Goal: Transaction & Acquisition: Purchase product/service

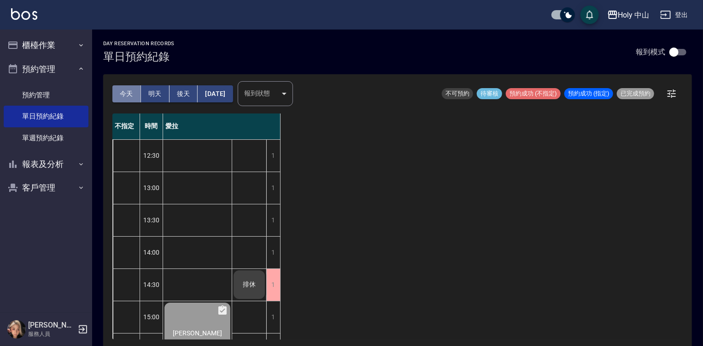
click at [125, 88] on button "今天" at bounding box center [126, 93] width 29 height 17
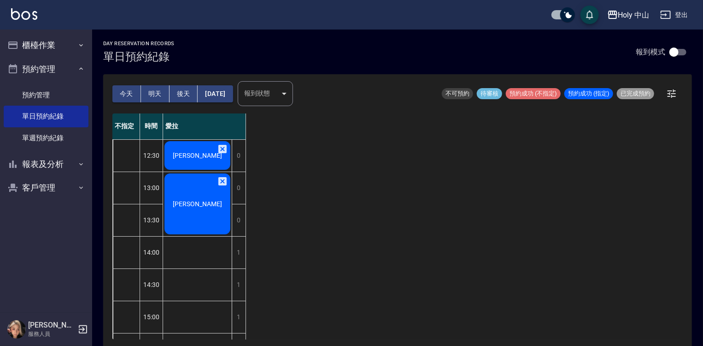
click at [209, 207] on div "[PERSON_NAME]" at bounding box center [197, 204] width 69 height 64
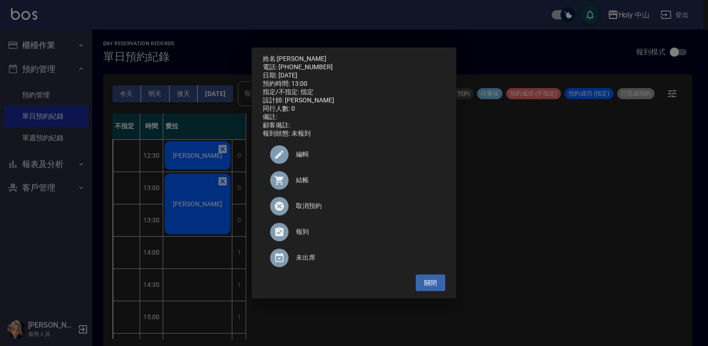
click at [203, 207] on div "姓名: 林敬穎 電話: 0922870134 日期: 2025/09/24 預約時間: 13:00 指定/不指定: 指定 設計師: 愛拉 同行人數: 0 備註…" at bounding box center [354, 173] width 708 height 346
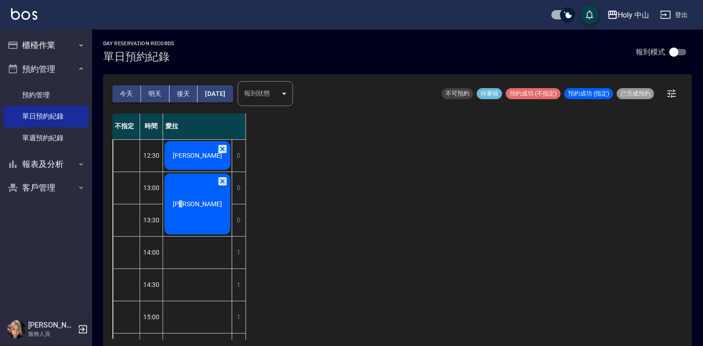
click at [205, 207] on span "[PERSON_NAME]" at bounding box center [197, 203] width 53 height 7
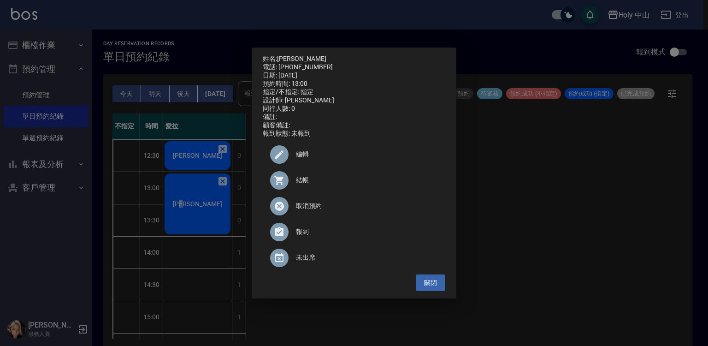
click at [301, 182] on span "結帳" at bounding box center [367, 180] width 142 height 10
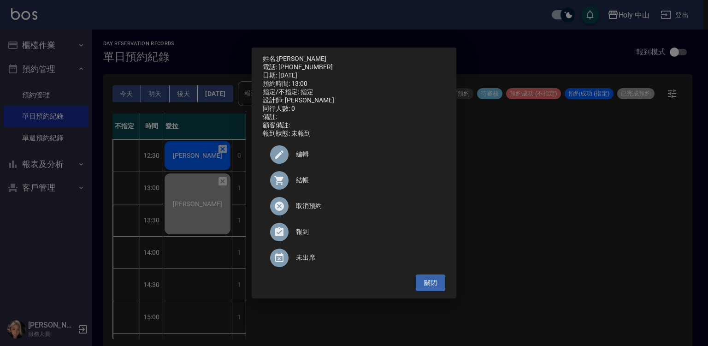
click at [186, 154] on div "姓名: 林敬穎 電話: 0922870134 日期: 2025/09/24 預約時間: 13:00 指定/不指定: 指定 設計師: 愛拉 同行人數: 0 備註…" at bounding box center [354, 173] width 708 height 346
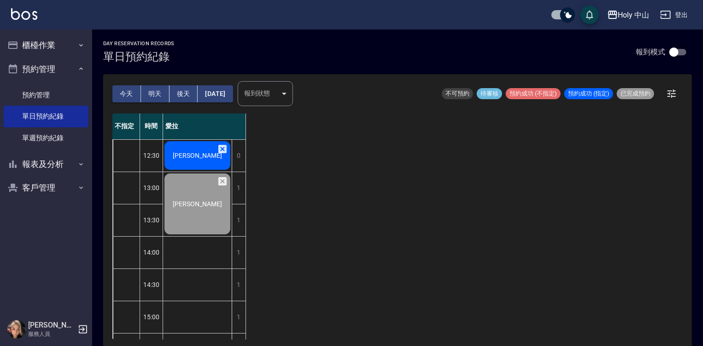
click at [194, 154] on span "[PERSON_NAME]" at bounding box center [197, 155] width 53 height 7
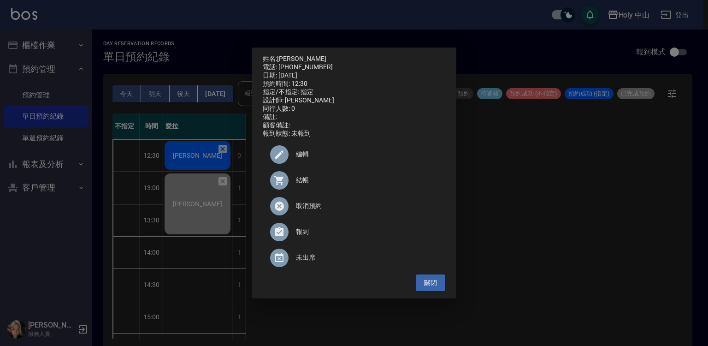
click at [294, 185] on div at bounding box center [283, 180] width 26 height 18
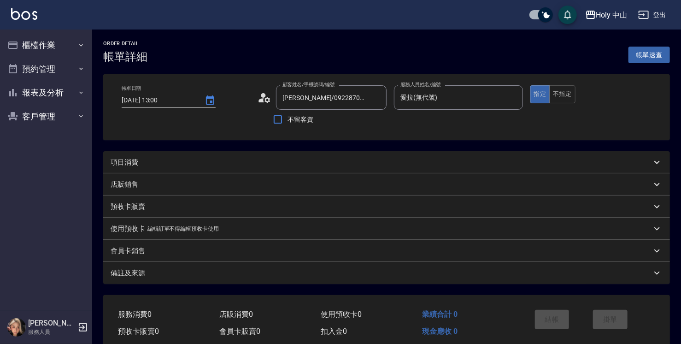
click at [194, 163] on div "項目消費" at bounding box center [381, 163] width 541 height 10
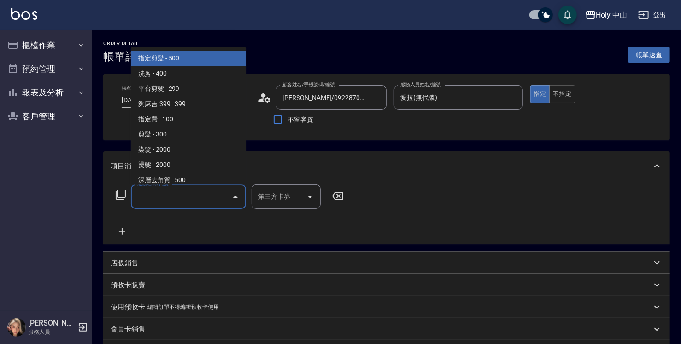
click at [179, 195] on input "服務名稱/代號" at bounding box center [181, 196] width 93 height 16
click at [195, 62] on span "指定剪髮 - 500" at bounding box center [188, 58] width 115 height 15
type input "指定剪髮(1)"
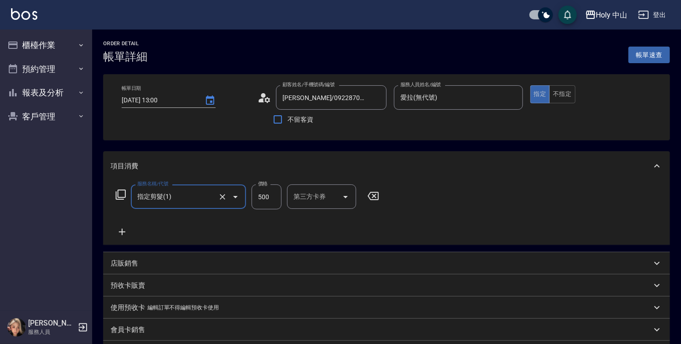
scroll to position [92, 0]
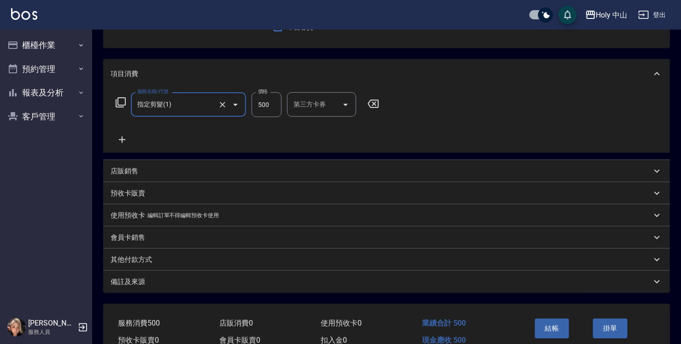
click at [352, 279] on div "備註及來源" at bounding box center [381, 282] width 541 height 10
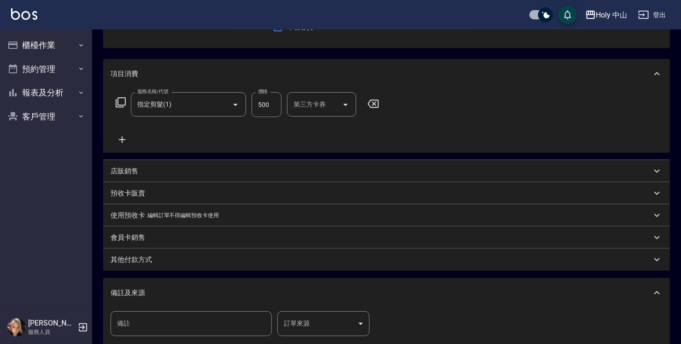
click at [332, 326] on body "Holy 中山 登出 櫃檯作業 打帳單 帳單列表 營業儀表板 現場電腦打卡 預約管理 預約管理 單日預約紀錄 單週預約紀錄 報表及分析 報表目錄 店家日報表 …" at bounding box center [340, 179] width 681 height 542
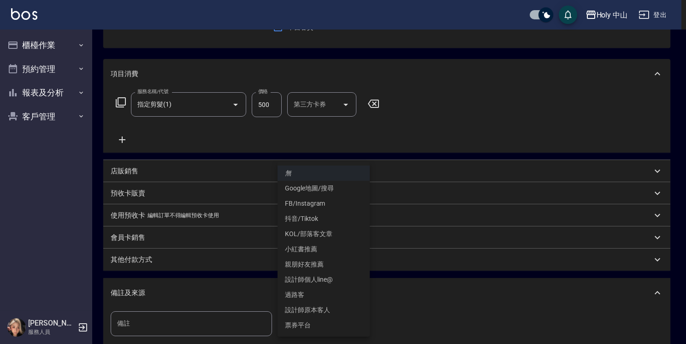
click at [320, 310] on li "設計師原本客人" at bounding box center [323, 309] width 92 height 15
type input "設計師原本客人"
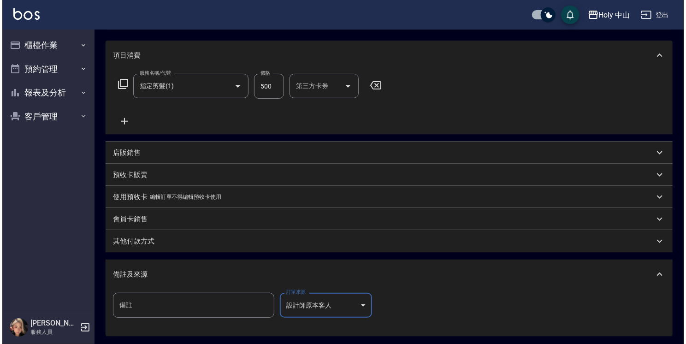
scroll to position [184, 0]
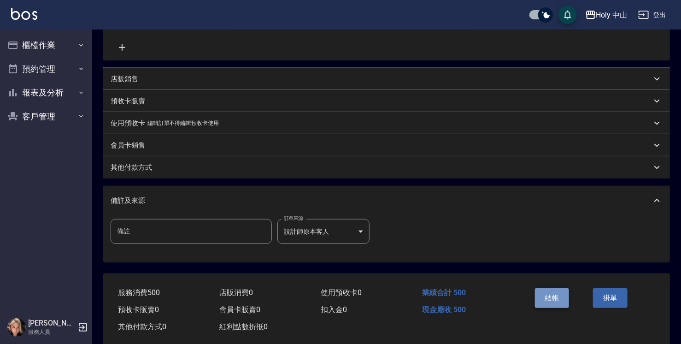
click at [553, 301] on button "結帳" at bounding box center [552, 297] width 35 height 19
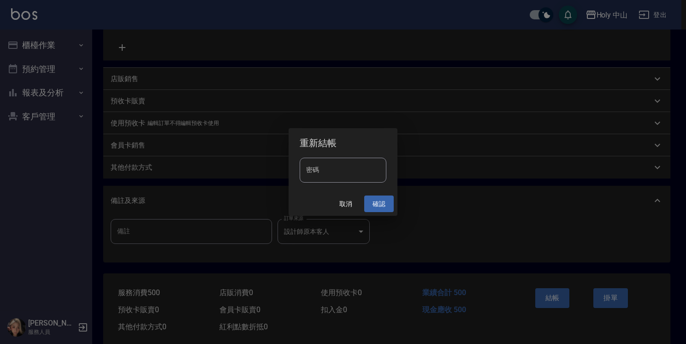
click at [380, 206] on button "確認" at bounding box center [378, 203] width 29 height 17
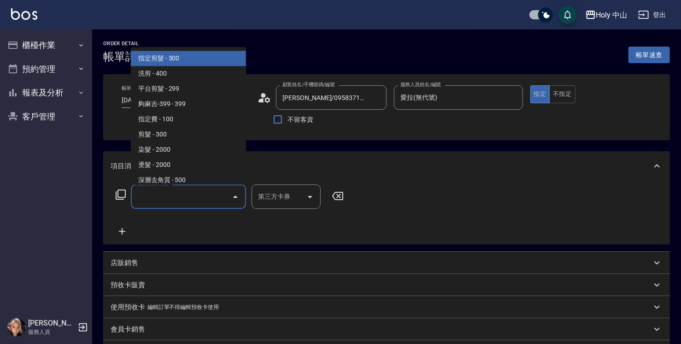
click at [190, 202] on input "服務名稱/代號" at bounding box center [181, 196] width 93 height 16
click at [183, 58] on span "指定剪髮 - 500" at bounding box center [188, 58] width 115 height 15
type input "指定剪髮(1)"
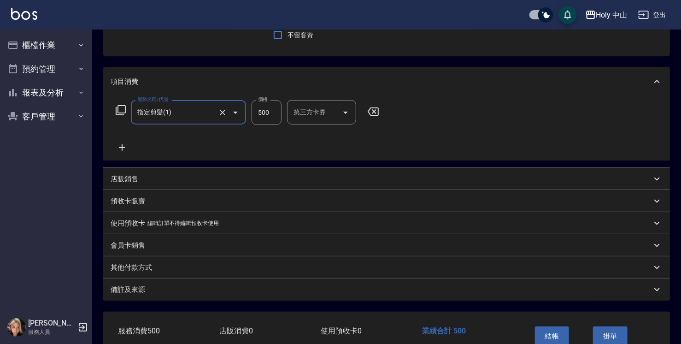
scroll to position [138, 0]
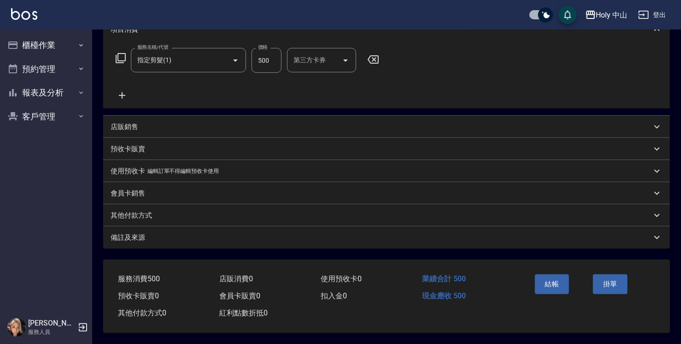
click at [261, 235] on div "備註及來源" at bounding box center [381, 238] width 541 height 10
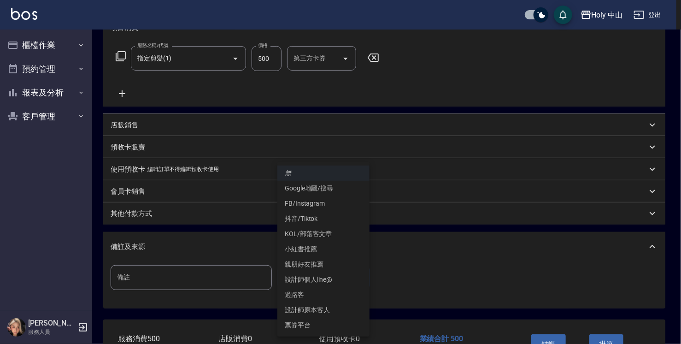
click at [301, 274] on body "Holy 中山 登出 櫃檯作業 打帳單 帳單列表 營業儀表板 現場電腦打卡 預約管理 預約管理 單日預約紀錄 單週預約紀錄 報表及分析 報表目錄 店家日報表 …" at bounding box center [340, 133] width 681 height 542
click at [323, 311] on li "設計師原本客人" at bounding box center [323, 309] width 92 height 15
type input "設計師原本客人"
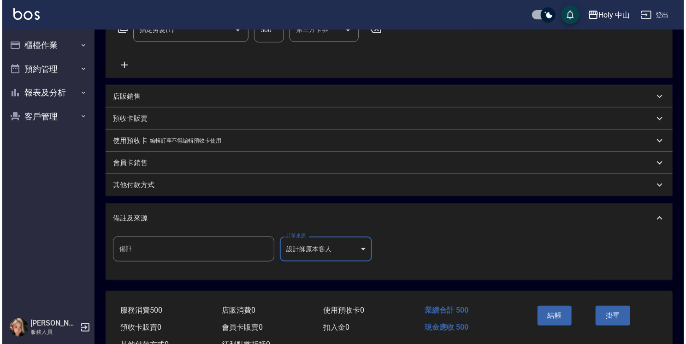
scroll to position [184, 0]
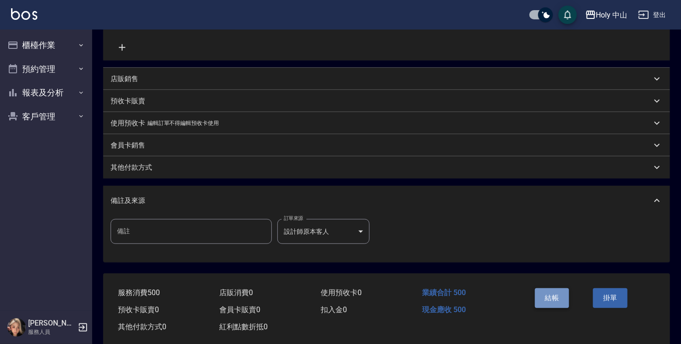
click at [551, 300] on button "結帳" at bounding box center [552, 297] width 35 height 19
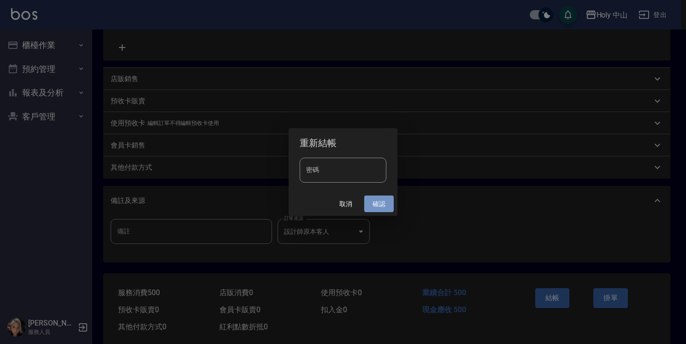
click at [378, 205] on button "確認" at bounding box center [378, 203] width 29 height 17
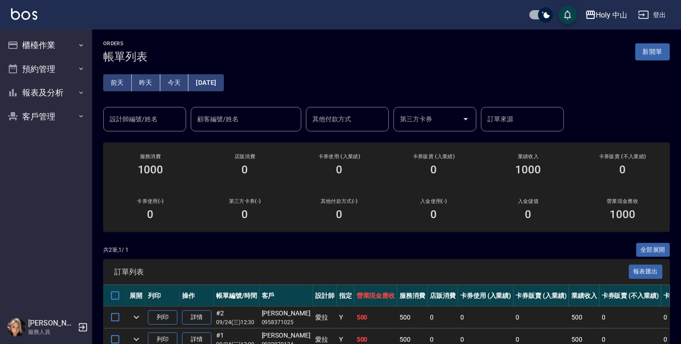
click at [381, 188] on div "其他付款方式(-) 0" at bounding box center [339, 209] width 94 height 45
